Goal: Task Accomplishment & Management: Use online tool/utility

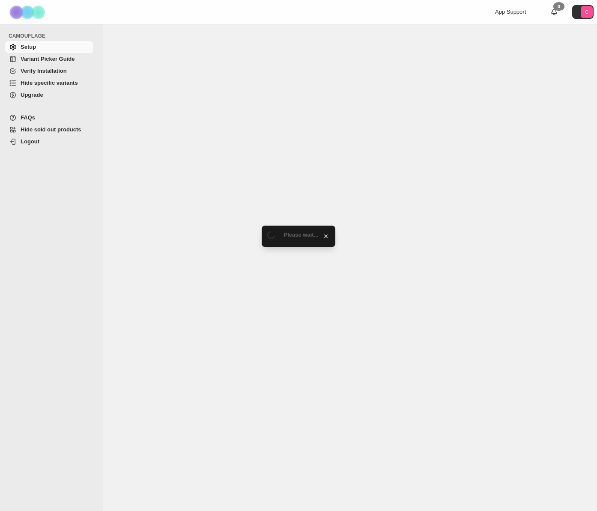
select select "******"
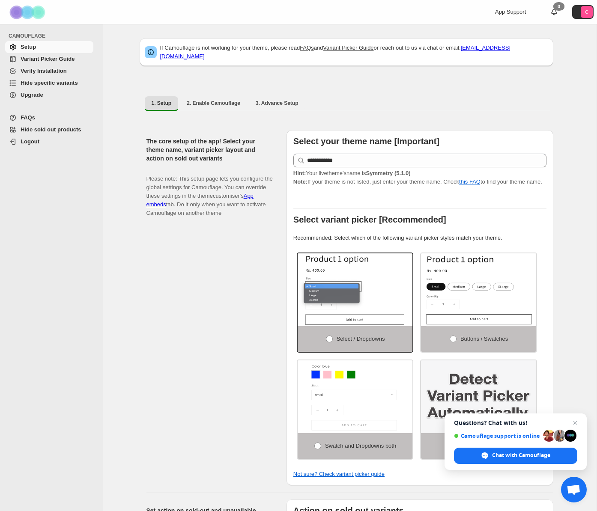
click at [48, 83] on span "Hide specific variants" at bounding box center [49, 83] width 57 height 6
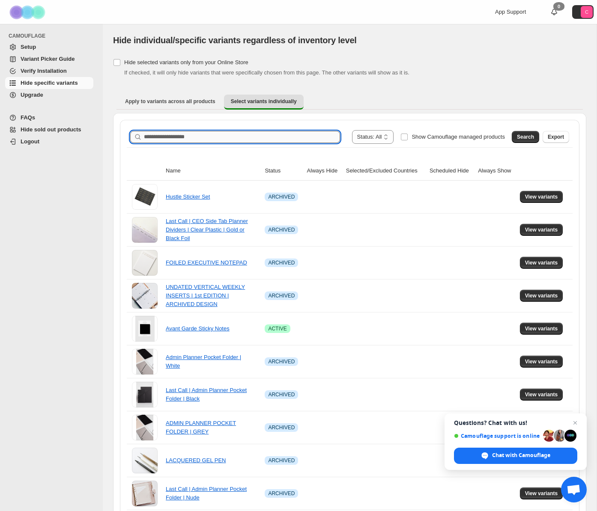
click at [172, 136] on input "Search product name" at bounding box center [242, 137] width 196 height 12
type input "**********"
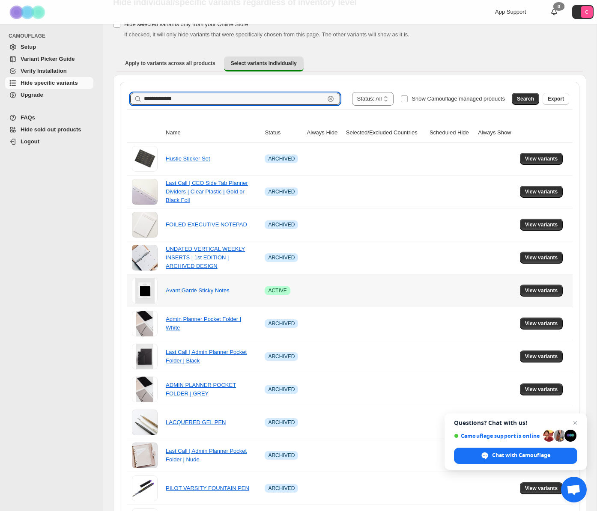
scroll to position [39, 0]
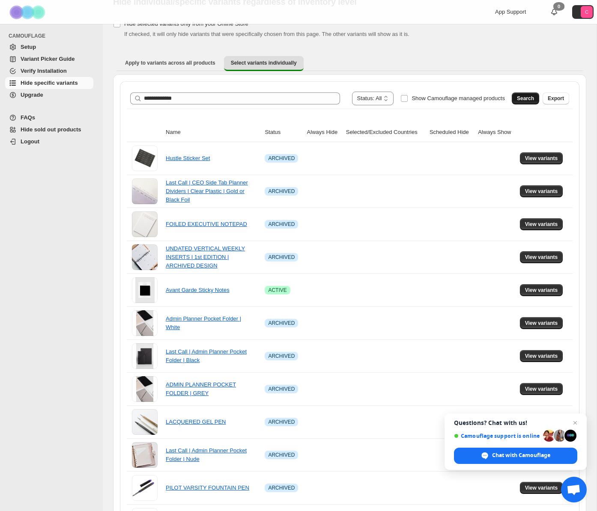
click at [534, 97] on button "Search" at bounding box center [525, 98] width 27 height 12
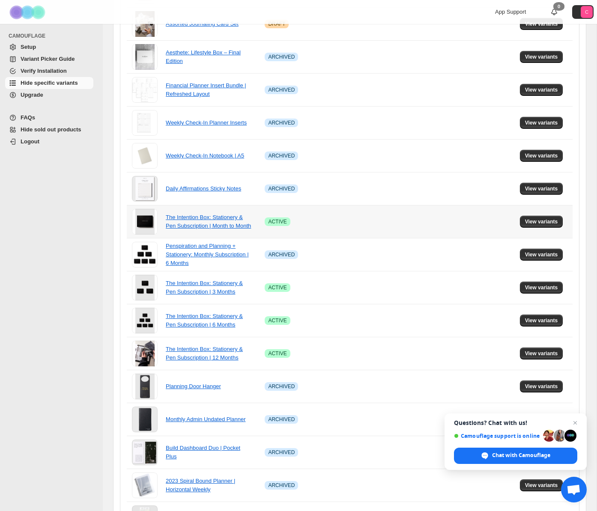
scroll to position [240, 0]
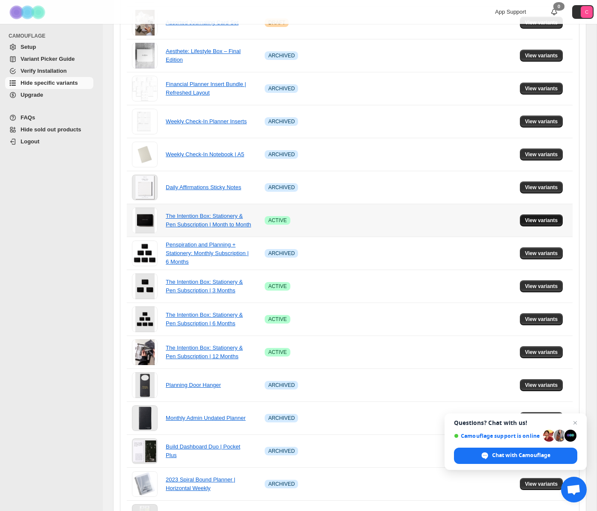
click at [534, 219] on span "View variants" at bounding box center [541, 220] width 33 height 7
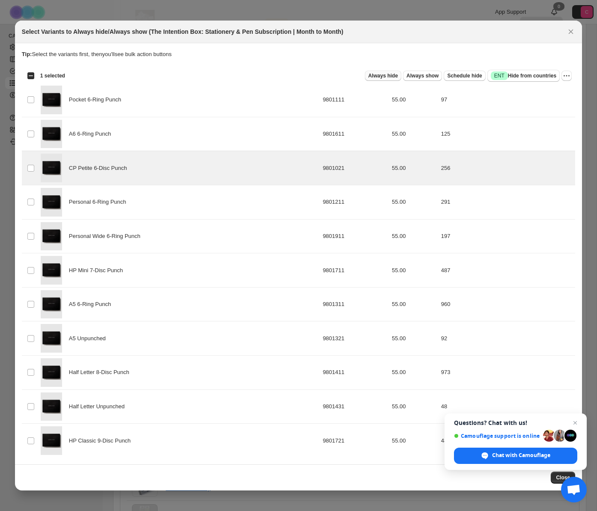
click at [383, 77] on span "Always hide" at bounding box center [383, 75] width 30 height 7
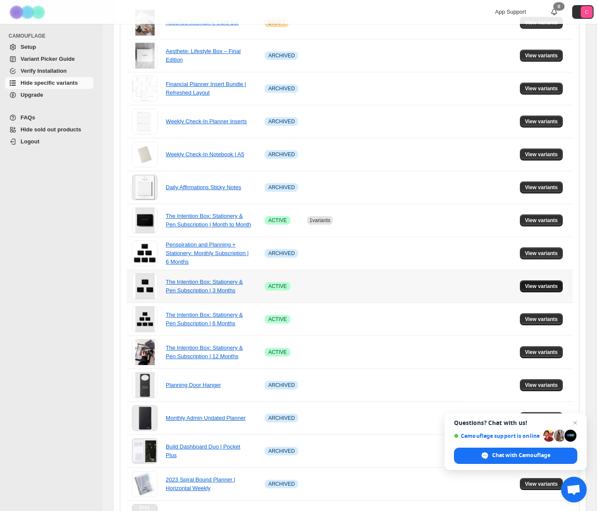
click at [542, 287] on span "View variants" at bounding box center [541, 286] width 33 height 7
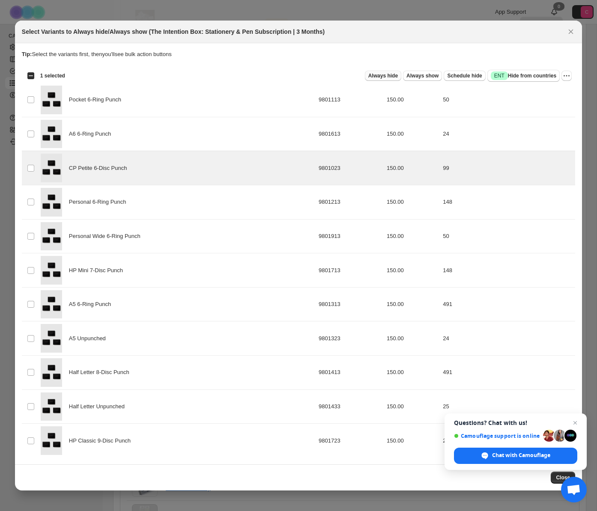
click at [377, 76] on span "Always hide" at bounding box center [383, 75] width 30 height 7
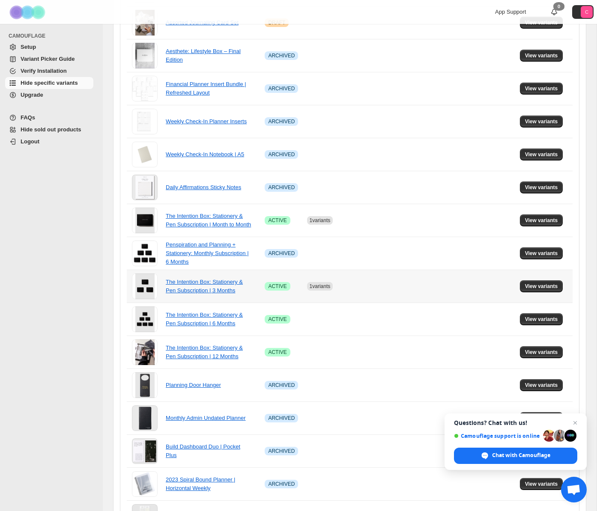
scroll to position [269, 0]
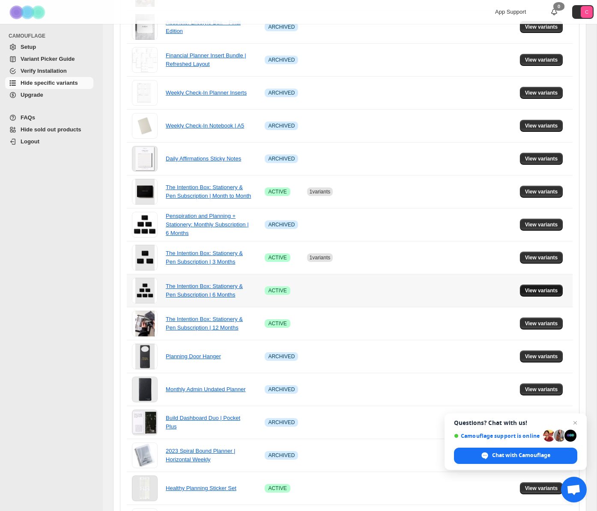
click at [534, 290] on span "View variants" at bounding box center [541, 290] width 33 height 7
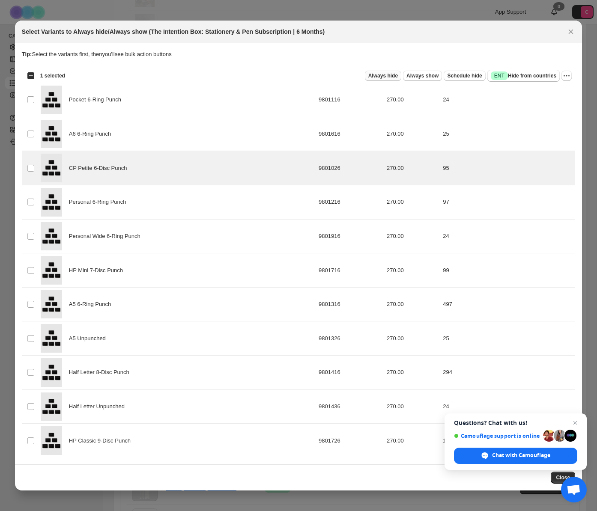
click at [378, 76] on span "Always hide" at bounding box center [383, 75] width 30 height 7
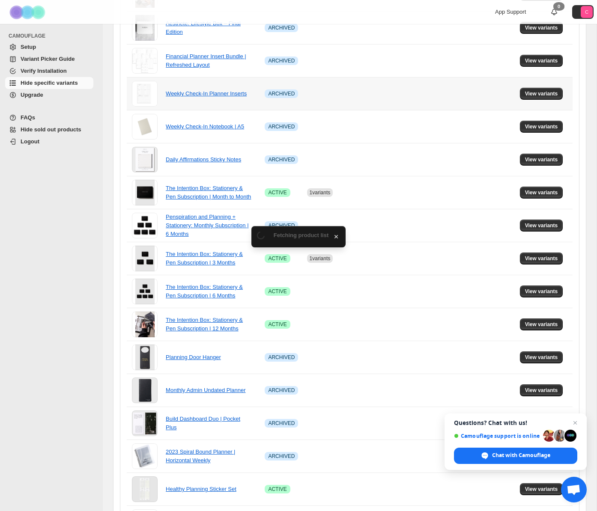
scroll to position [269, 0]
